Goal: Task Accomplishment & Management: Complete application form

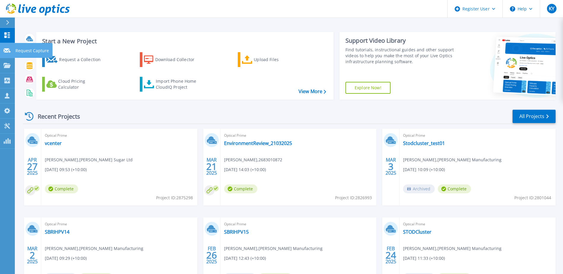
click at [6, 50] on icon at bounding box center [7, 50] width 7 height 4
click at [86, 59] on div "Request a Collection" at bounding box center [82, 60] width 47 height 12
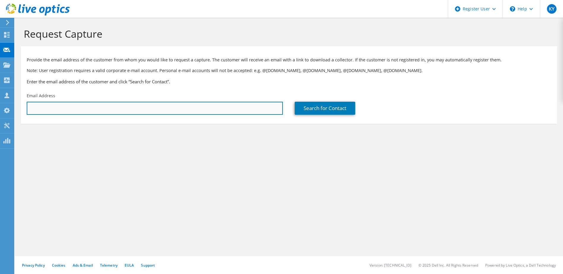
click at [90, 110] on input "text" at bounding box center [155, 108] width 256 height 13
click at [80, 110] on input "text" at bounding box center [155, 108] width 256 height 13
paste input "scott.norton@sccqld.com.au"
type input "scott.norton@sccqld.com.au"
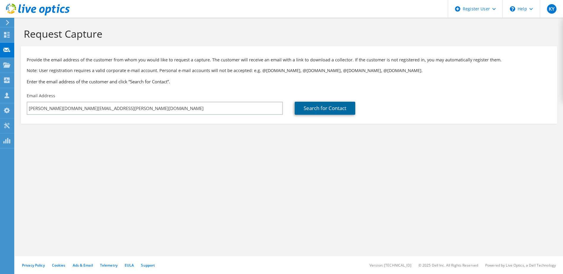
click at [313, 109] on link "Search for Contact" at bounding box center [325, 108] width 61 height 13
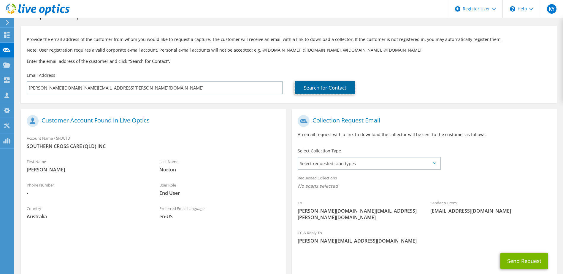
scroll to position [30, 0]
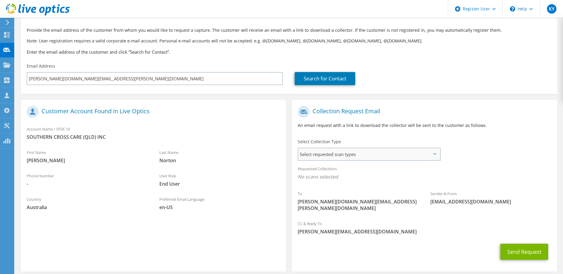
click at [392, 154] on span "Select requested scan types" at bounding box center [368, 154] width 141 height 12
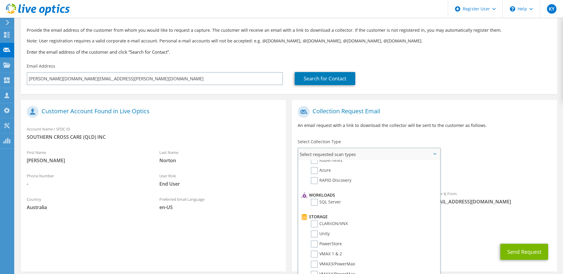
scroll to position [59, 0]
click at [316, 226] on label "Unity" at bounding box center [320, 226] width 19 height 7
click at [0, 0] on input "Unity" at bounding box center [0, 0] width 0 height 0
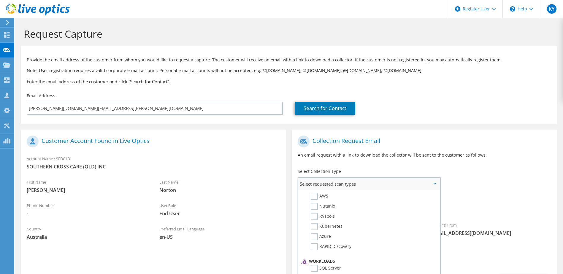
scroll to position [0, 0]
click at [314, 204] on label "Optical Prime" at bounding box center [329, 201] width 36 height 7
click at [0, 0] on input "Optical Prime" at bounding box center [0, 0] width 0 height 0
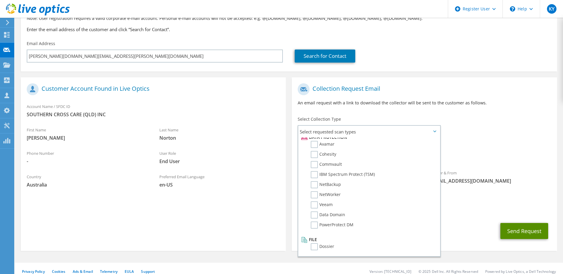
click at [513, 223] on button "Send Request" at bounding box center [524, 231] width 48 height 16
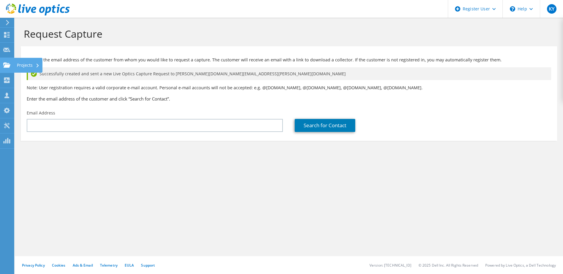
click at [30, 67] on div "Projects" at bounding box center [28, 65] width 28 height 15
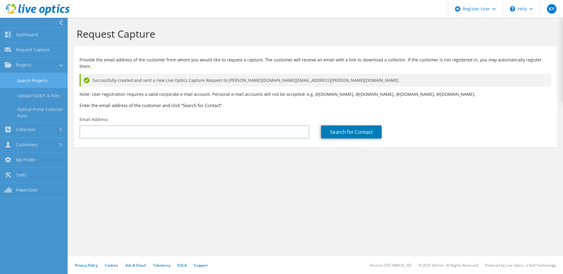
click at [40, 80] on link "Search Projects" at bounding box center [34, 80] width 68 height 15
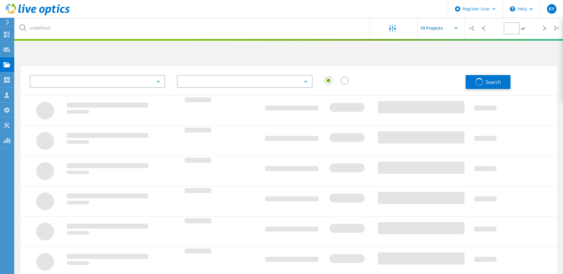
type input "1"
